Goal: Task Accomplishment & Management: Use online tool/utility

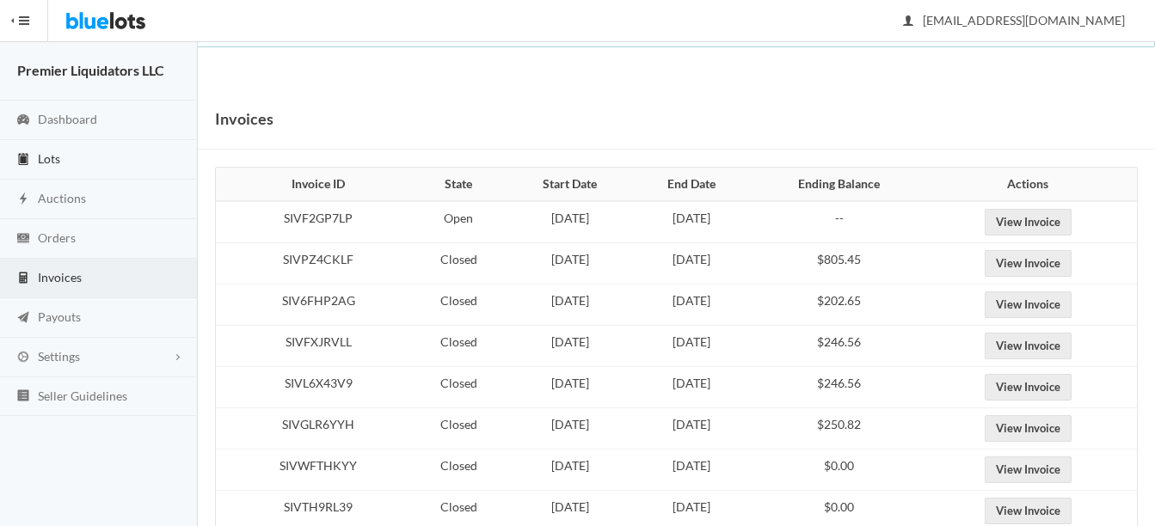
click at [55, 156] on span "Lots" at bounding box center [49, 158] width 22 height 15
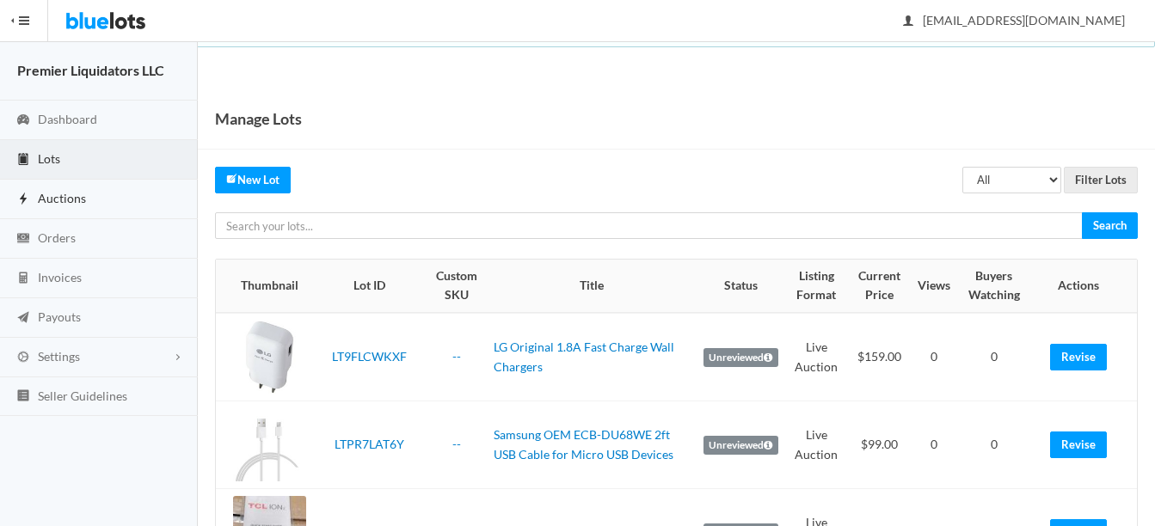
click at [53, 196] on span "Auctions" at bounding box center [62, 198] width 48 height 15
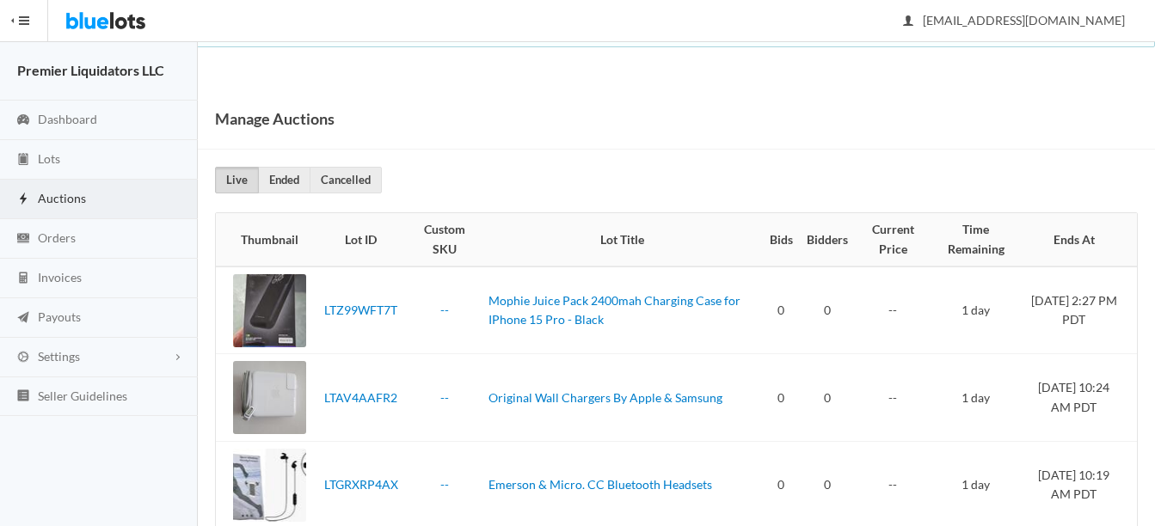
click at [53, 191] on span "Auctions" at bounding box center [62, 198] width 48 height 15
click at [50, 153] on span "Lots" at bounding box center [49, 158] width 22 height 15
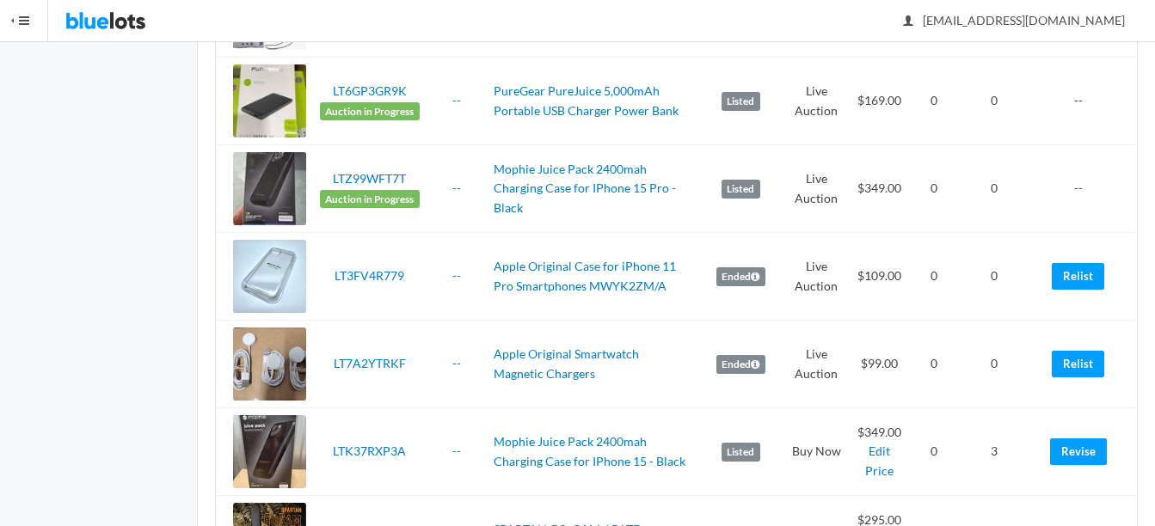
scroll to position [1375, 0]
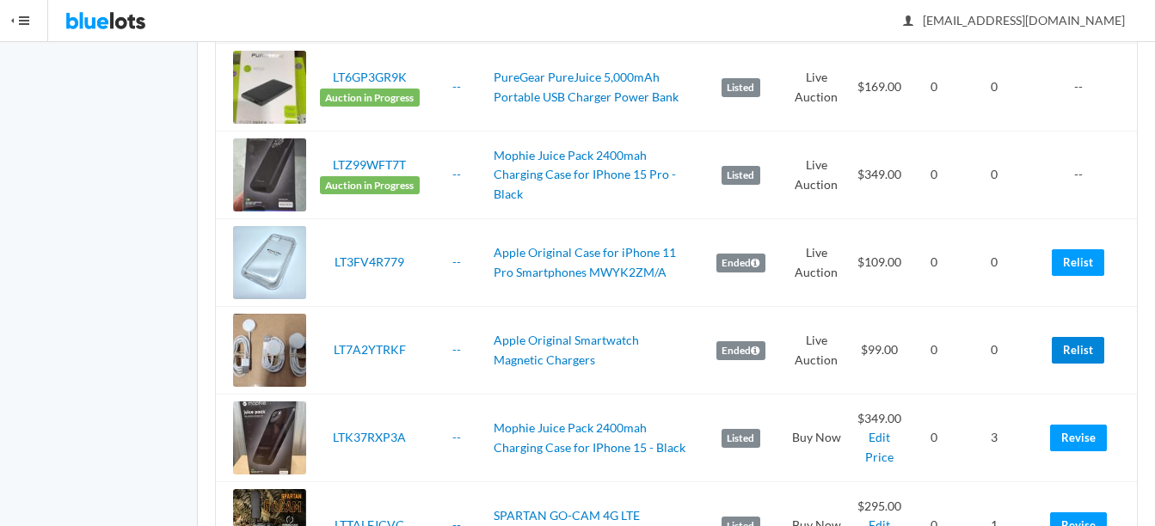
click at [1085, 341] on link "Relist" at bounding box center [1077, 350] width 52 height 27
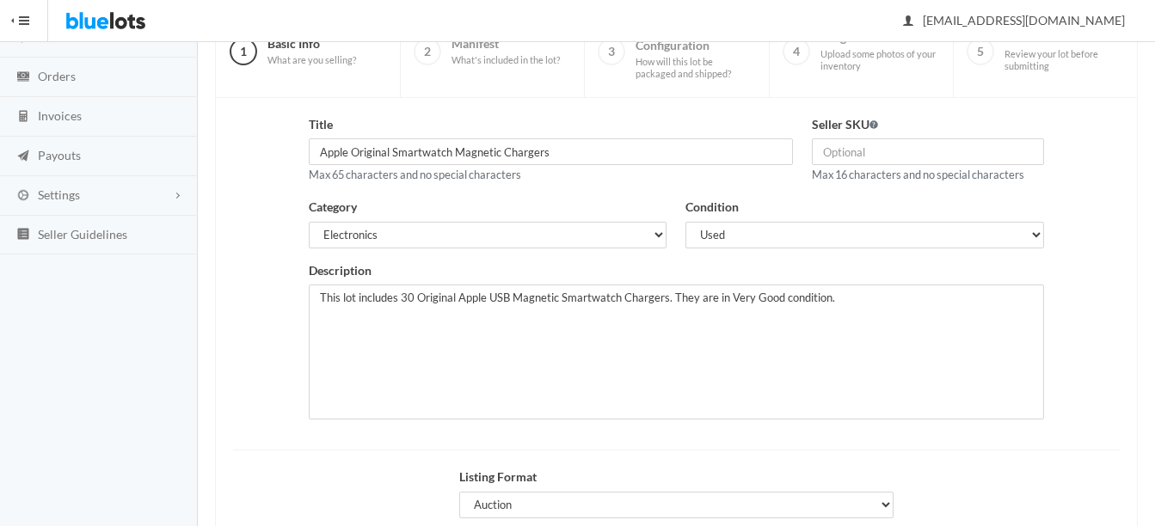
scroll to position [177, 0]
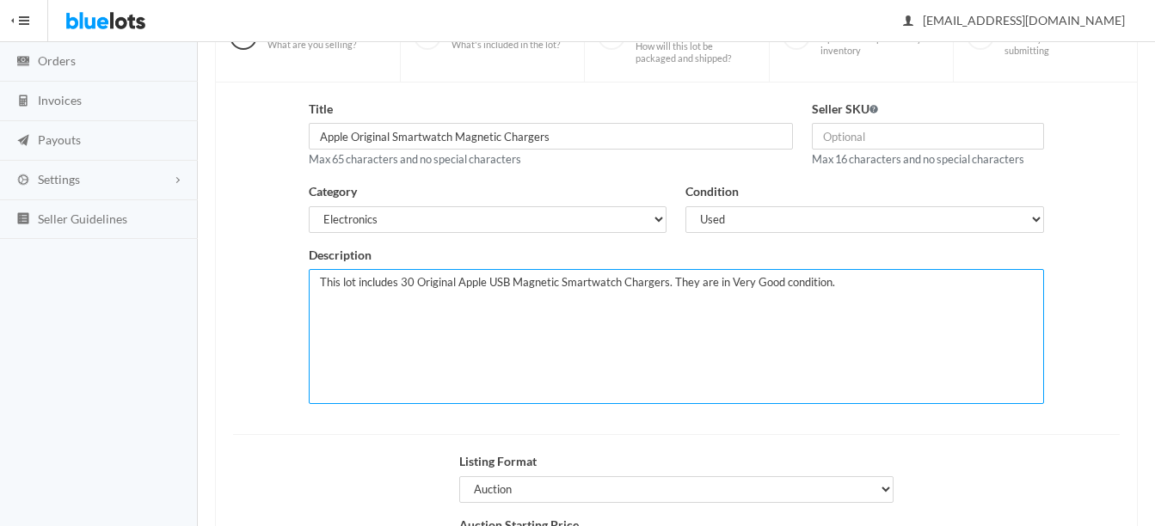
click at [409, 284] on textarea "This lot includes 30 Original Apple USB Magnetic Smartwatch Chargers. They are …" at bounding box center [676, 336] width 735 height 135
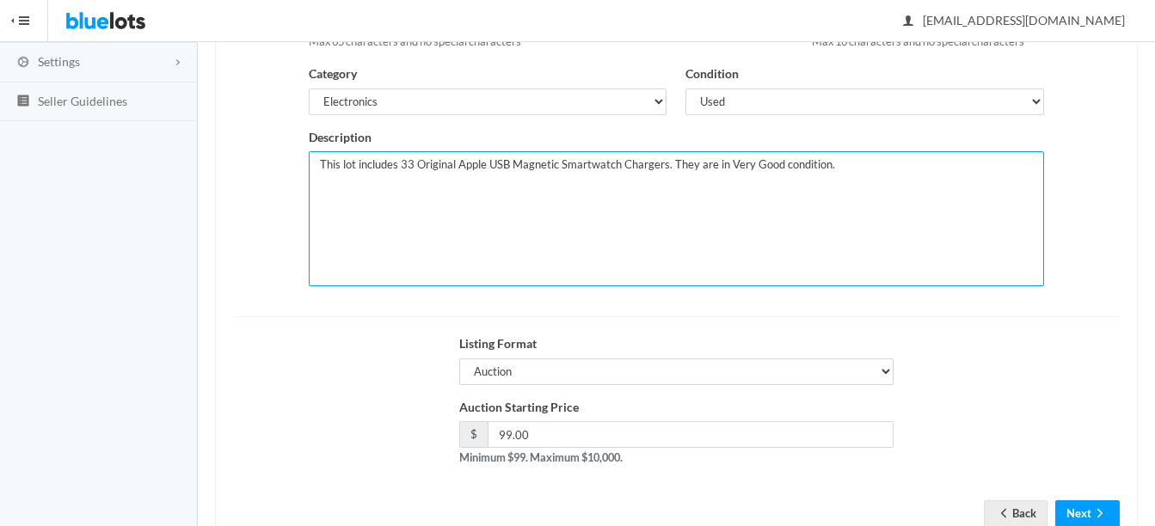
scroll to position [349, 0]
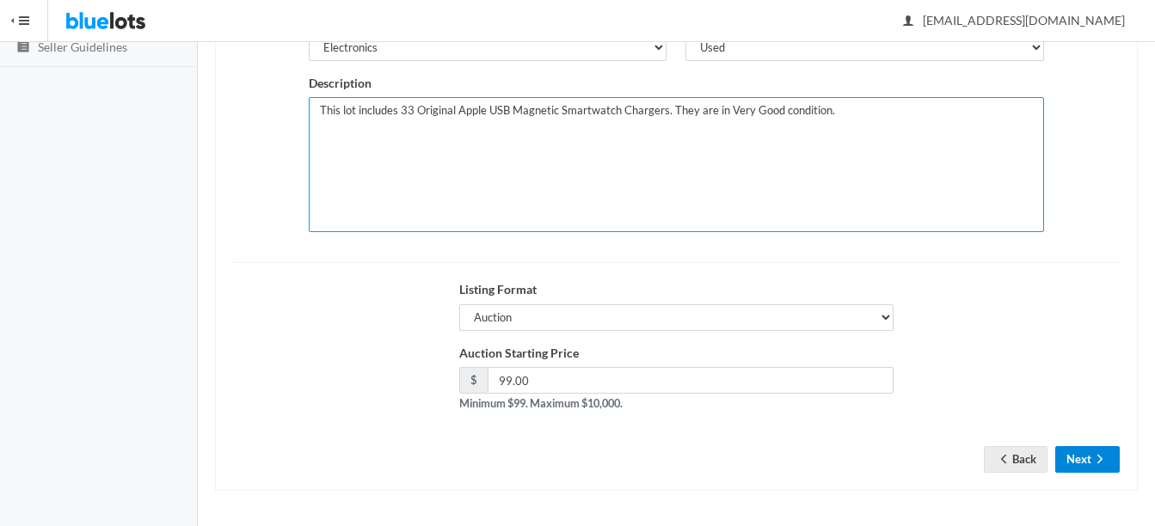
type textarea "This lot includes 33 Original Apple USB Magnetic Smartwatch Chargers. They are …"
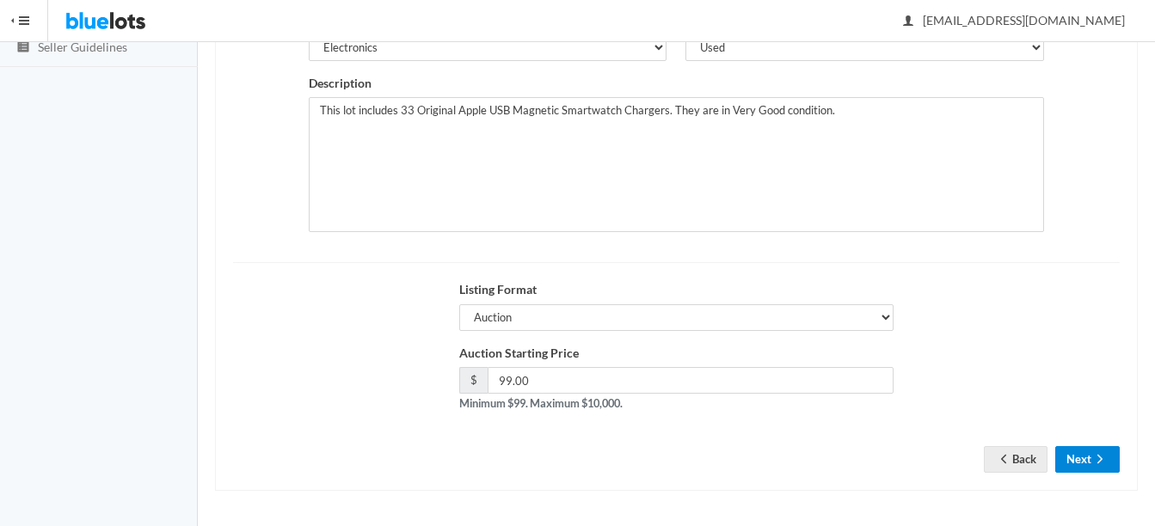
click at [1105, 447] on button "Next" at bounding box center [1087, 459] width 64 height 27
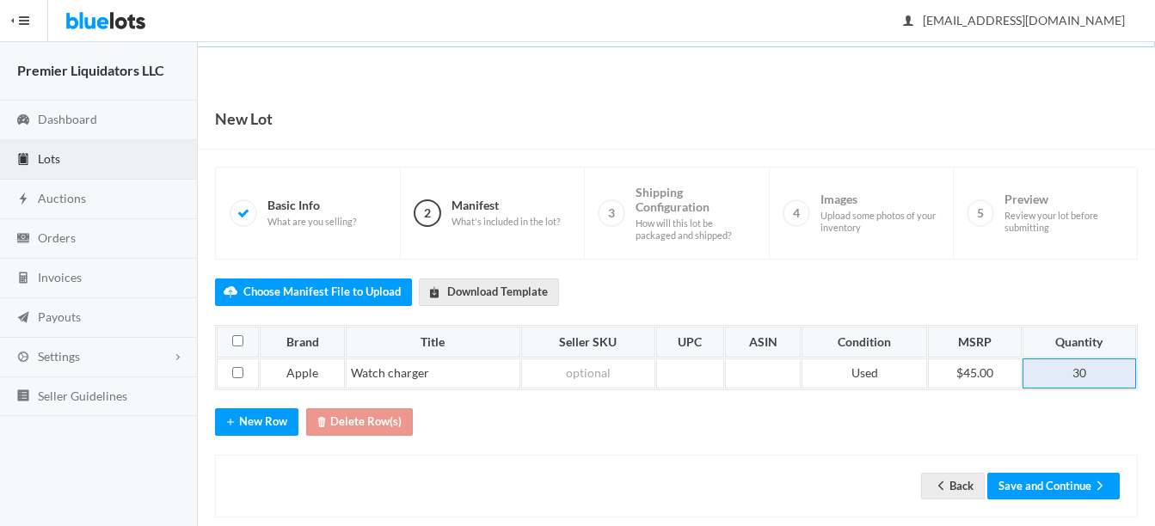
click at [1098, 374] on td "30" at bounding box center [1078, 373] width 113 height 31
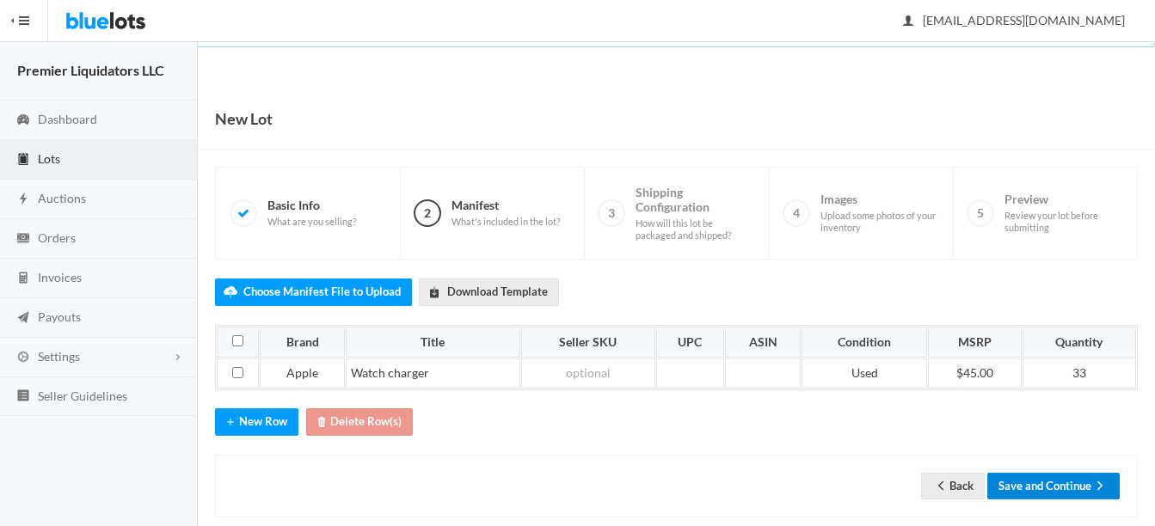
click at [1051, 479] on button "Save and Continue" at bounding box center [1053, 486] width 132 height 27
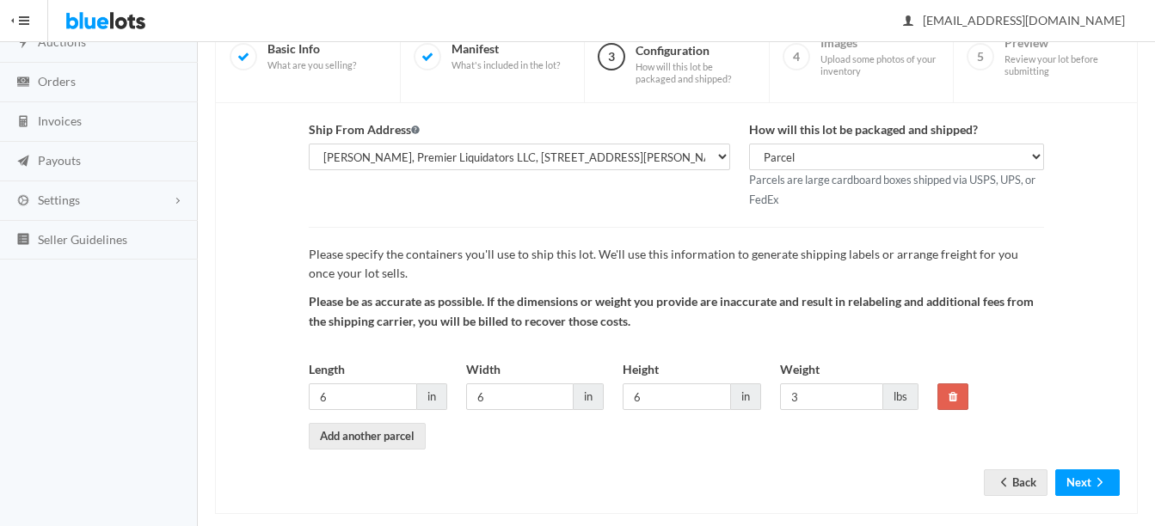
scroll to position [180, 0]
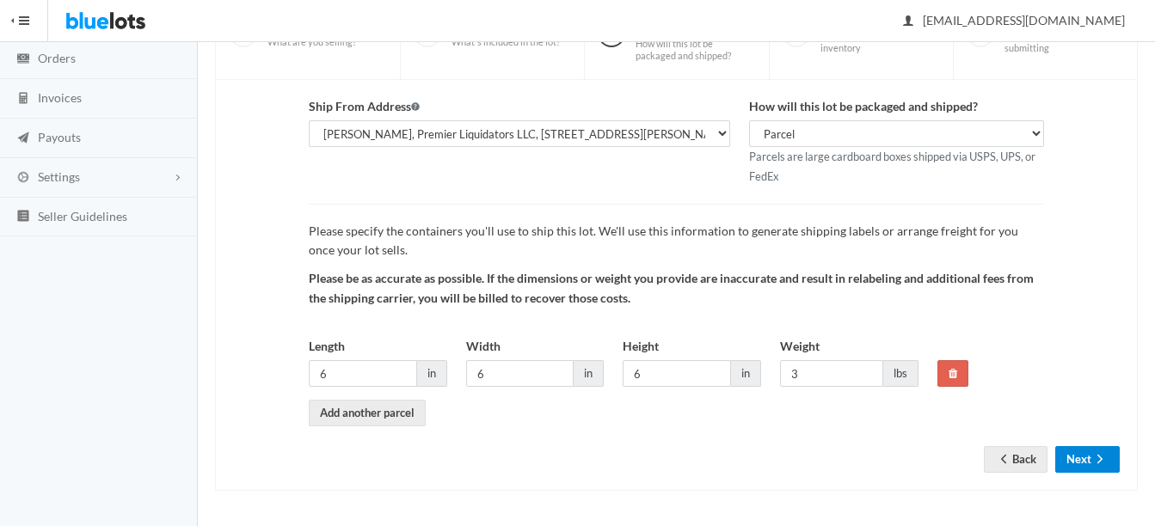
click at [1102, 456] on icon "arrow forward" at bounding box center [1099, 459] width 17 height 14
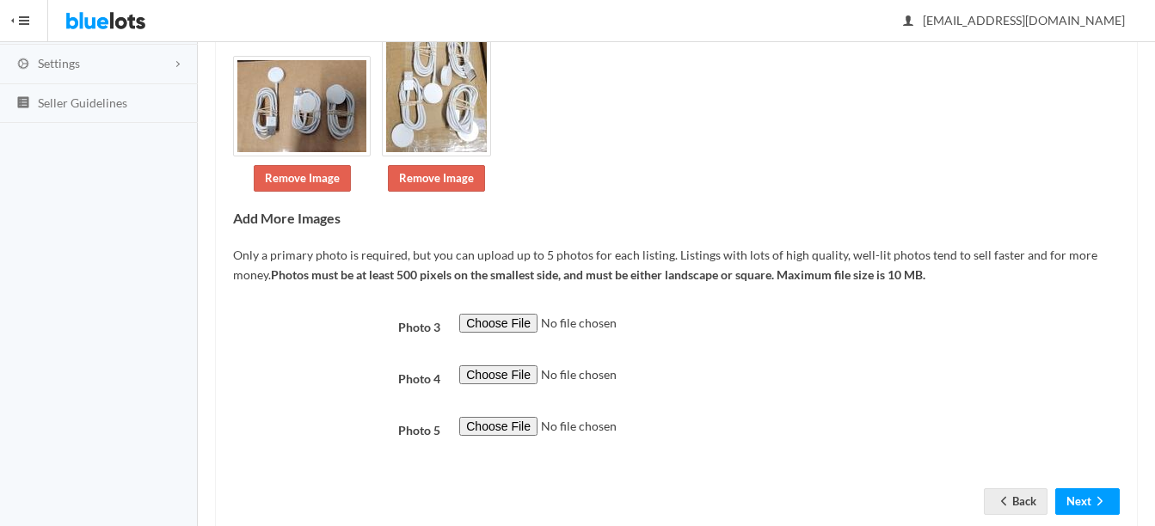
scroll to position [298, 0]
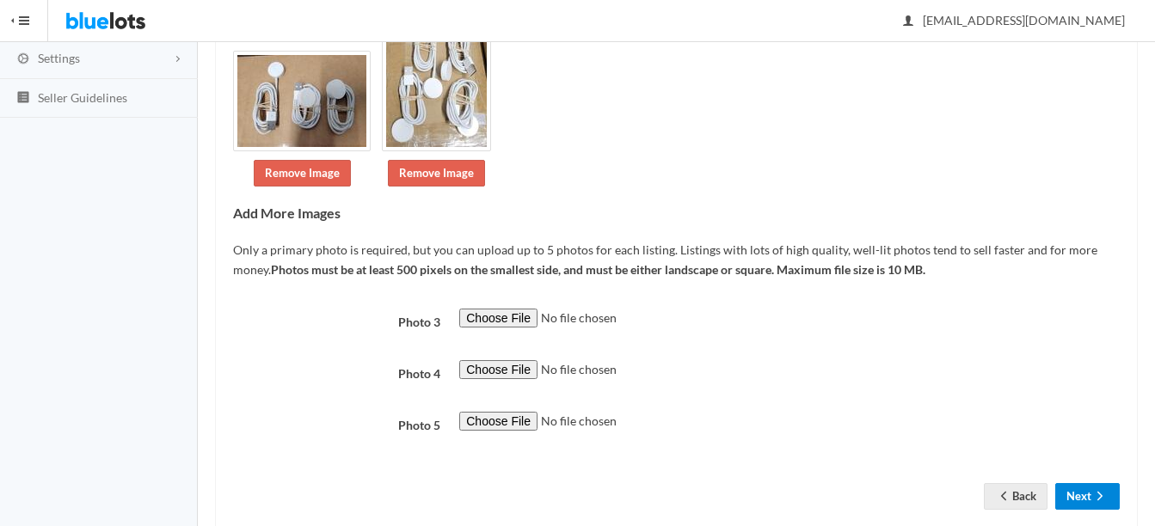
click at [1097, 489] on icon "arrow forward" at bounding box center [1099, 496] width 17 height 14
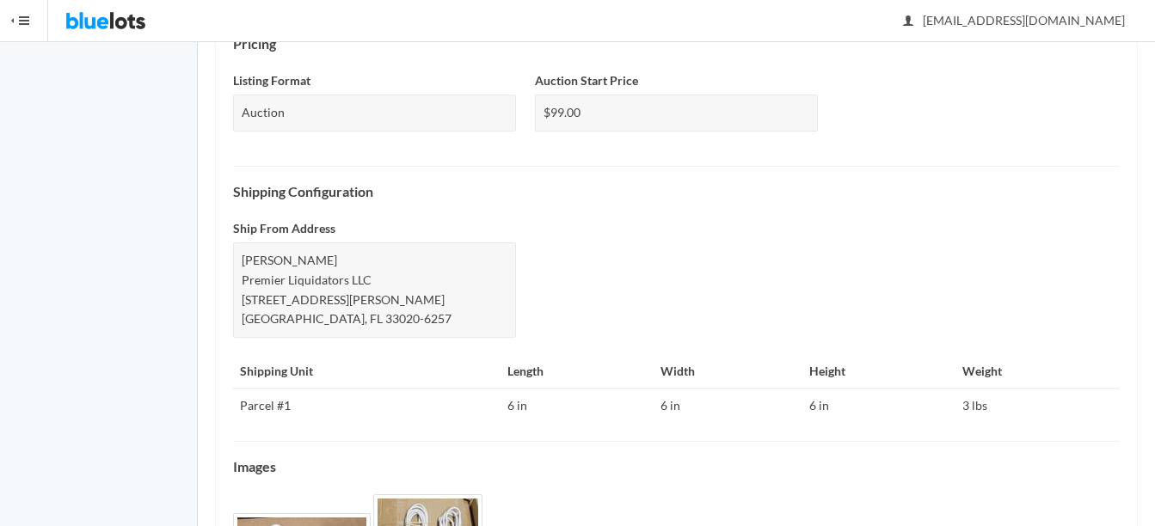
scroll to position [758, 0]
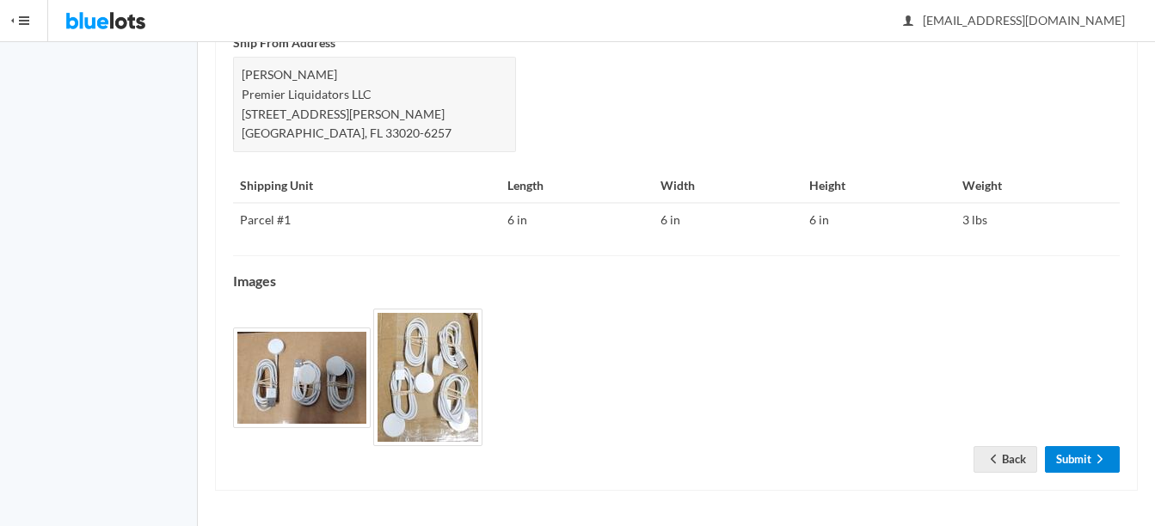
click at [1075, 450] on link "Submit" at bounding box center [1081, 459] width 75 height 27
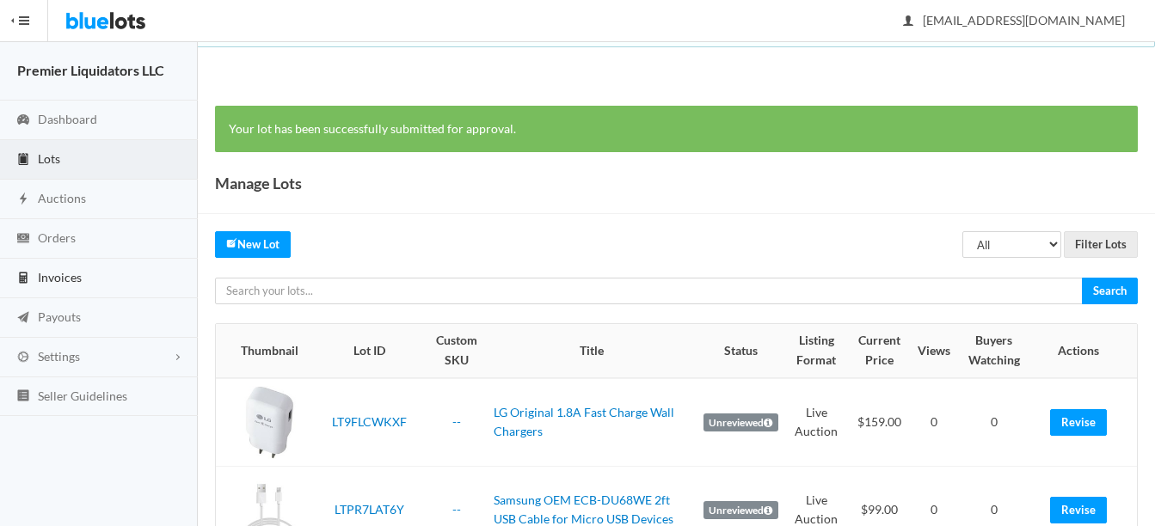
click at [67, 264] on link "Invoices" at bounding box center [99, 279] width 198 height 40
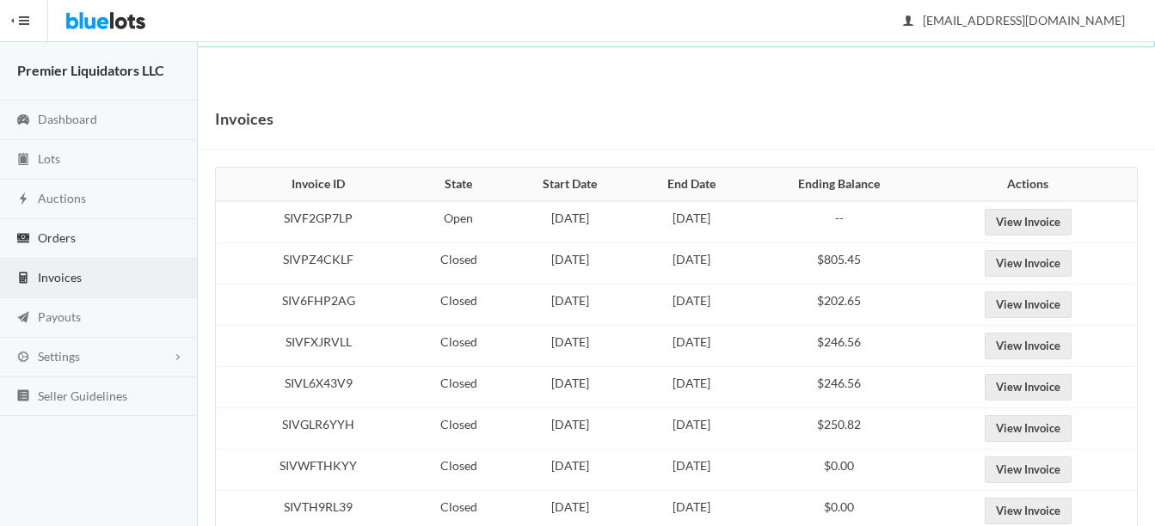
click at [47, 230] on span "Orders" at bounding box center [57, 237] width 38 height 15
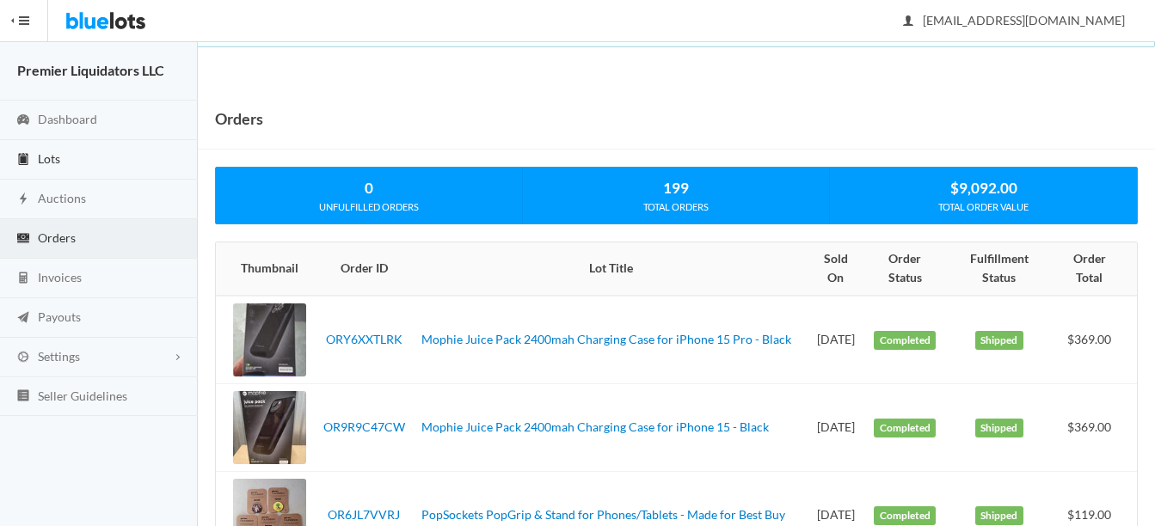
click at [49, 155] on span "Lots" at bounding box center [49, 158] width 22 height 15
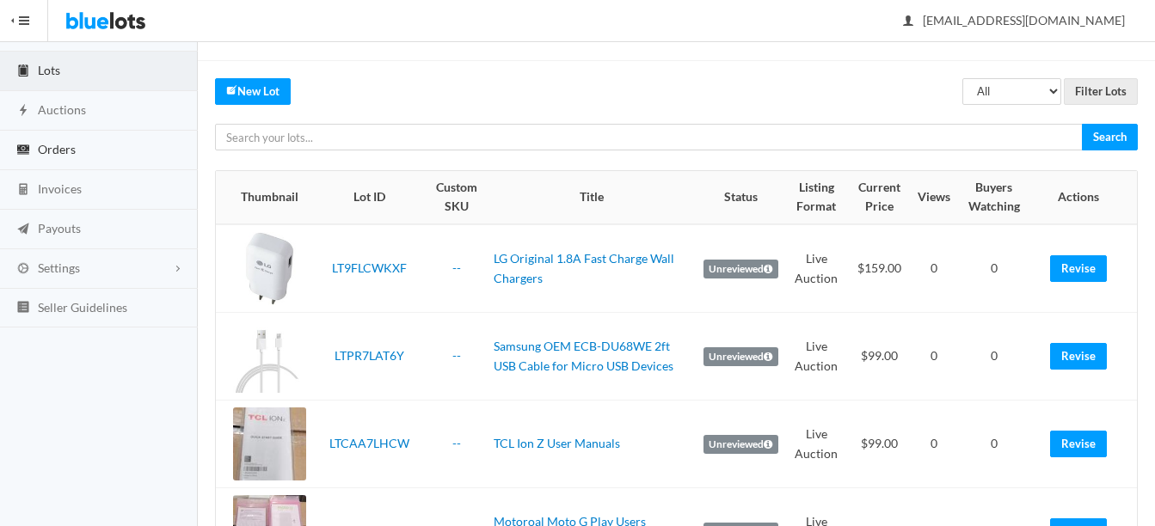
scroll to position [86, 0]
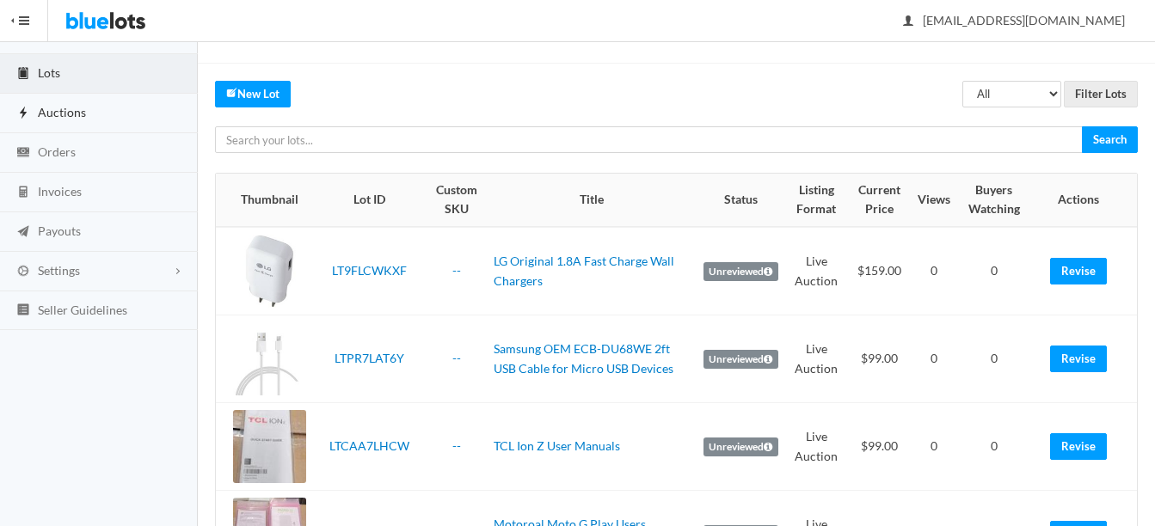
click at [47, 108] on span "Auctions" at bounding box center [62, 112] width 48 height 15
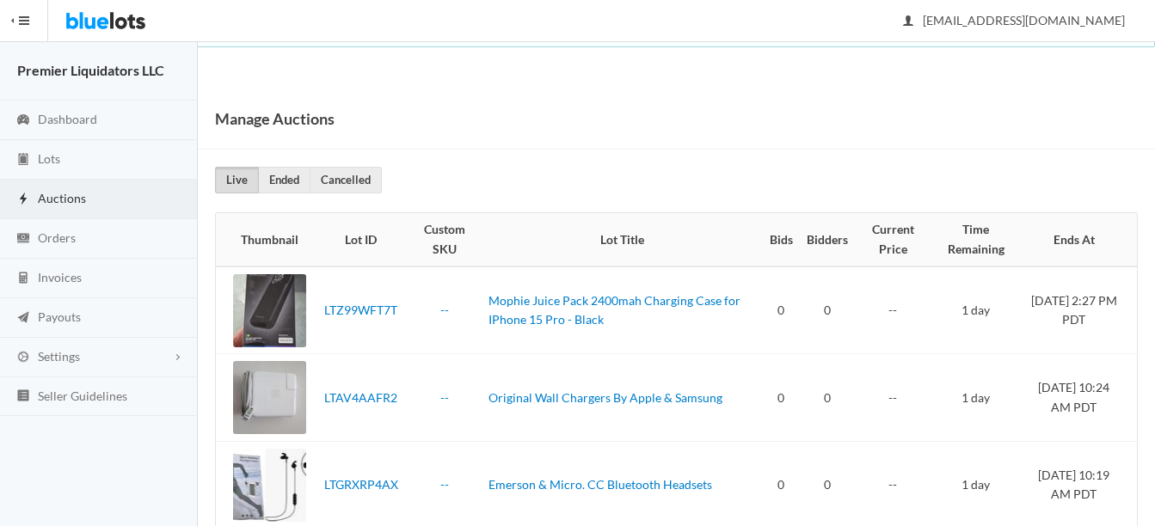
click at [42, 187] on link "Auctions" at bounding box center [99, 200] width 198 height 40
